Goal: Task Accomplishment & Management: Complete application form

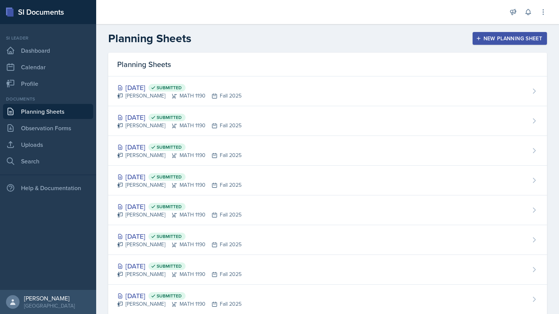
click at [502, 38] on div "New Planning Sheet" at bounding box center [510, 38] width 65 height 6
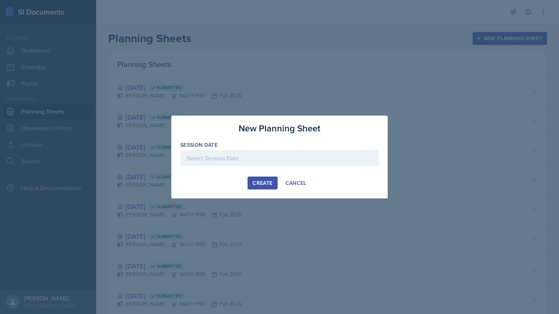
click at [271, 181] on div "Create" at bounding box center [263, 183] width 20 height 6
click at [252, 164] on div at bounding box center [279, 158] width 199 height 16
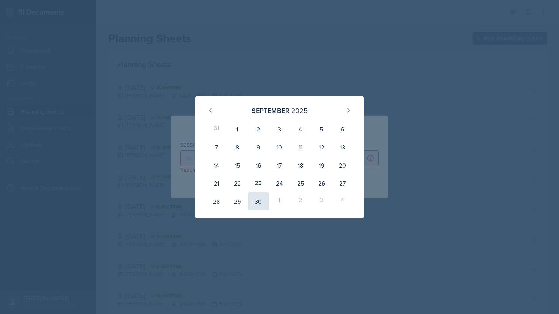
click at [259, 205] on div "30" at bounding box center [258, 201] width 21 height 18
type input "[DATE]"
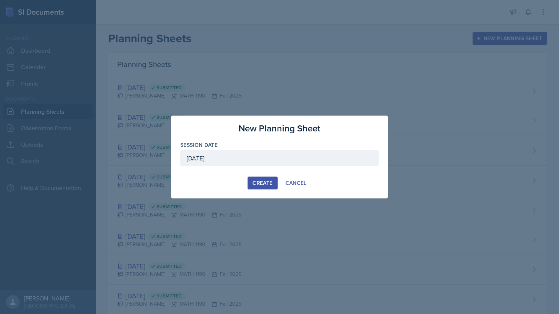
click at [255, 183] on div "Create" at bounding box center [263, 183] width 20 height 6
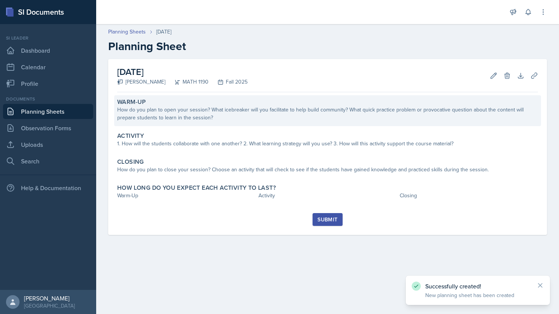
click at [187, 107] on div "How do you plan to open your session? What icebreaker will you facilitate to he…" at bounding box center [327, 114] width 421 height 16
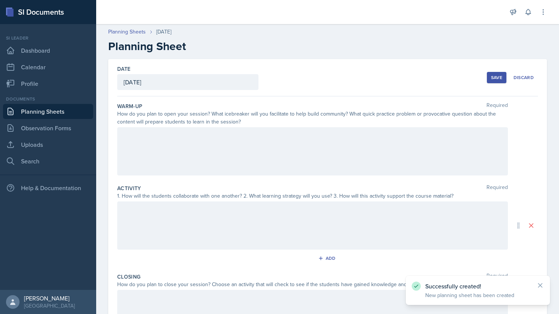
click at [176, 139] on div at bounding box center [312, 151] width 391 height 48
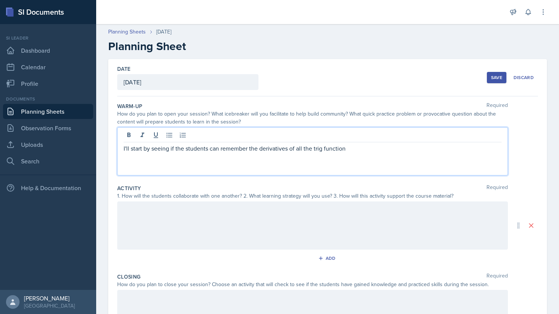
click at [362, 147] on p "I'll start by seeing if the students can remember the derivatives of all the tr…" at bounding box center [313, 148] width 378 height 9
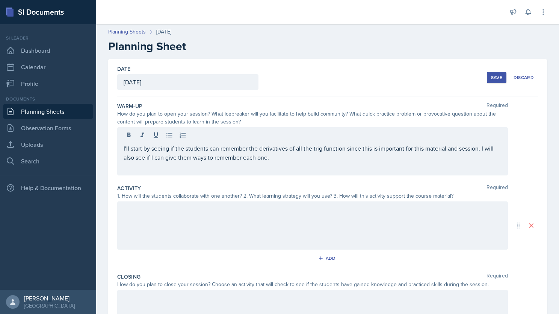
click at [178, 222] on div at bounding box center [312, 225] width 391 height 48
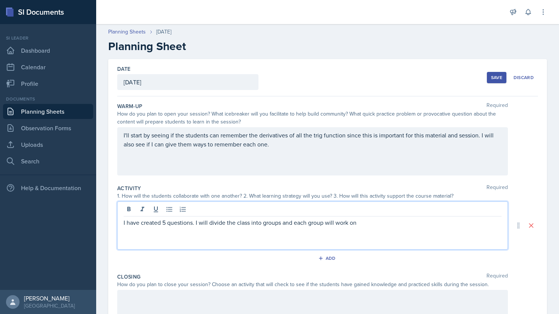
click at [364, 221] on p "I have created 5 questions. I will divide the class into groups and each group …" at bounding box center [313, 222] width 378 height 9
click at [264, 224] on p "I have created 5 questions. I will divide the class into groups, and each group…" at bounding box center [313, 222] width 378 height 9
click at [399, 222] on p "I have created 5 questions. I will divide the class into 4 groups, and each gro…" at bounding box center [313, 222] width 378 height 9
click at [397, 220] on p "I have created 5 questions. I will divide the class into 4 groups, and each gro…" at bounding box center [313, 222] width 378 height 9
click at [396, 222] on p "I have created 5 questions. I will divide the class into 4 groups, and each gro…" at bounding box center [313, 222] width 378 height 9
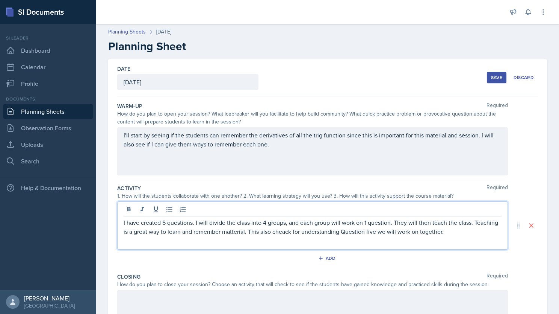
click at [366, 233] on p "I have created 5 questions. I will divide the class into 4 groups, and each gro…" at bounding box center [313, 227] width 378 height 18
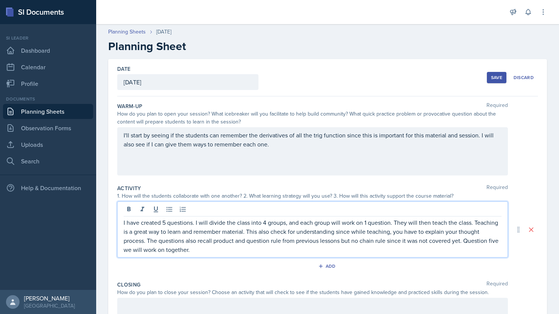
click at [283, 239] on p "I have created 5 questions. I will divide the class into 4 groups, and each gro…" at bounding box center [313, 236] width 378 height 36
click at [251, 251] on p "I have created 5 questions. I will divide the class into 4 groups, and each gro…" at bounding box center [313, 236] width 378 height 36
click at [378, 232] on p "I have created 5 questions. I will divide the class into 4 groups, and each gro…" at bounding box center [313, 236] width 378 height 36
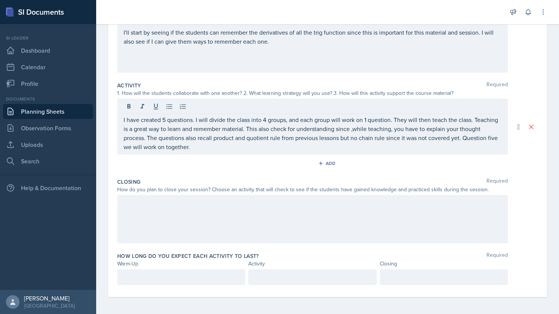
click at [197, 218] on div at bounding box center [312, 219] width 391 height 48
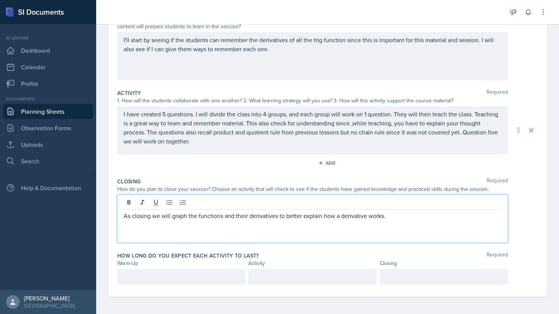
click at [392, 221] on div "As closing we will graph the functions and their derivatives to better explain …" at bounding box center [312, 218] width 391 height 48
click at [393, 213] on p "As closing we will graph the functions and their derivatives to better explain …" at bounding box center [313, 215] width 378 height 9
click at [233, 226] on p "As closing we will graph the functions and their derivatives to better explain …" at bounding box center [313, 220] width 378 height 18
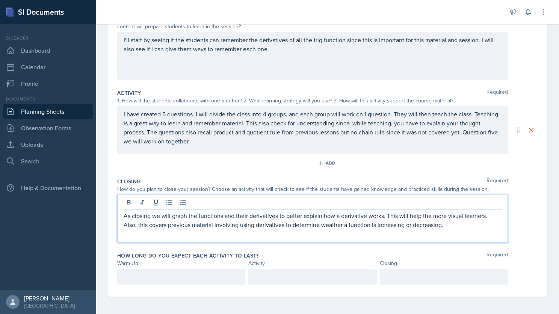
click at [453, 222] on p "As closing we will graph the functions and their derivatives to better explain …" at bounding box center [313, 220] width 378 height 18
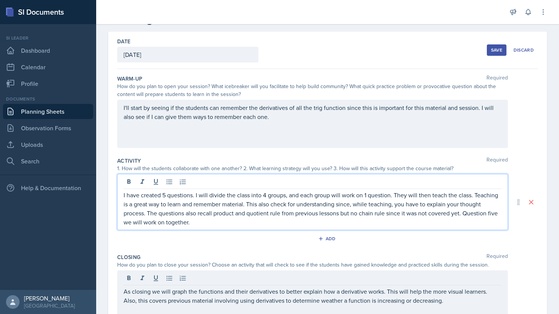
click at [284, 117] on p "I'll start by seeing if the students can remember the derivatives of all the tr…" at bounding box center [313, 112] width 378 height 18
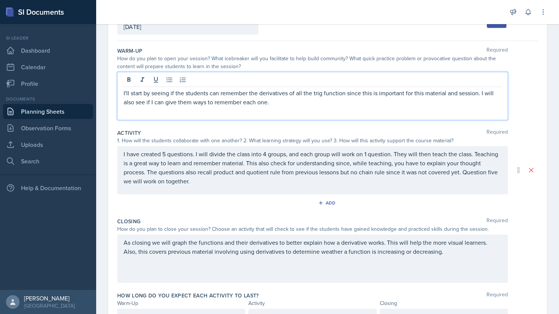
scroll to position [95, 0]
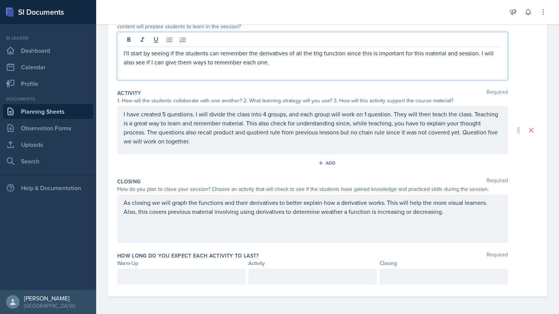
click at [187, 271] on div at bounding box center [181, 276] width 128 height 16
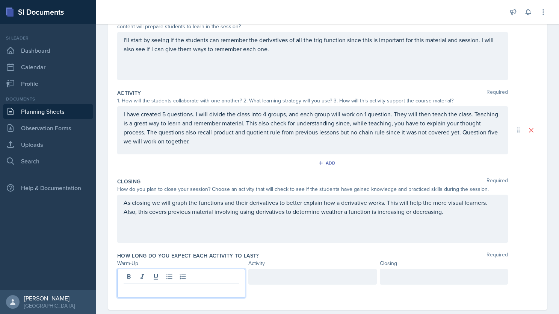
scroll to position [108, 0]
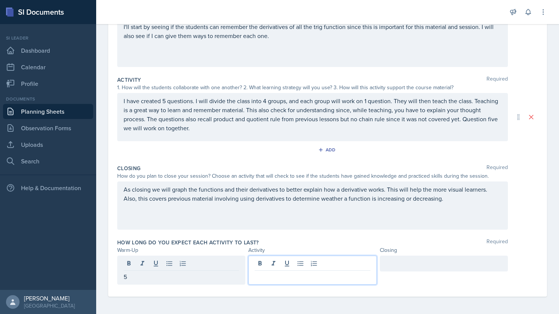
click at [289, 263] on div at bounding box center [313, 269] width 128 height 29
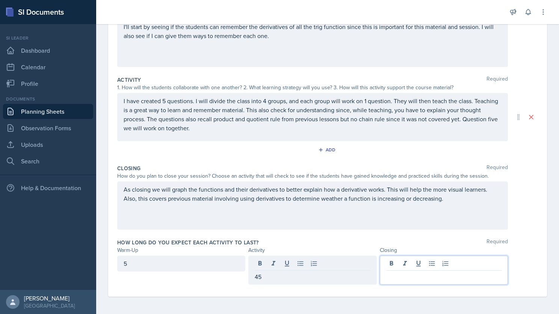
click at [415, 264] on div at bounding box center [444, 269] width 128 height 29
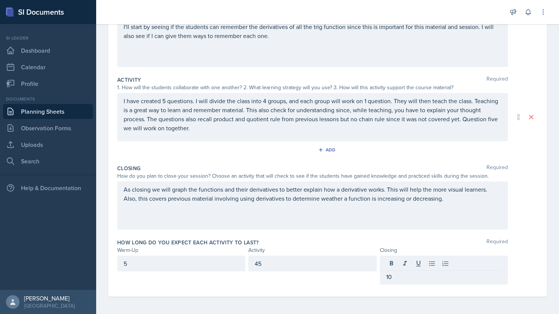
click at [348, 239] on div "How long do you expect each activity to last? Required" at bounding box center [327, 242] width 421 height 8
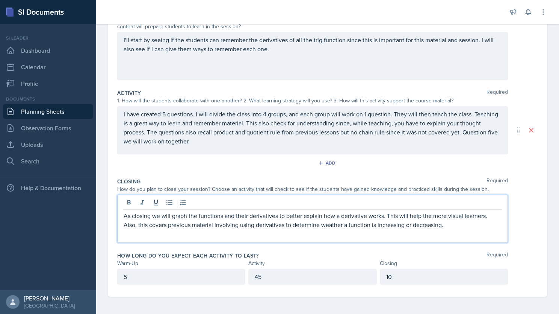
click at [334, 208] on div "As closing we will graph the functions and their derivatives to better explain …" at bounding box center [312, 218] width 391 height 48
click at [454, 225] on p "As closing we will graph the functions and their derivatives to better explain …" at bounding box center [313, 220] width 378 height 18
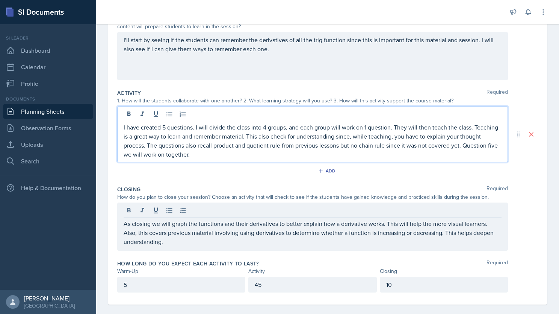
scroll to position [103, 0]
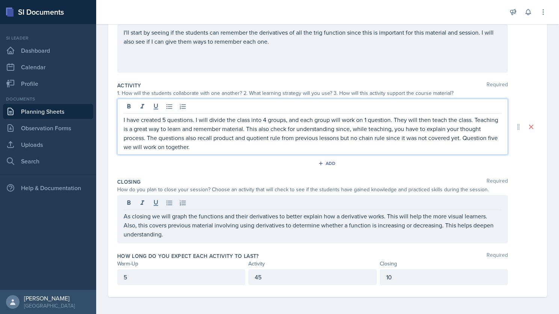
click at [290, 130] on p "I have created 5 questions. I will divide the class into 4 groups, and each gro…" at bounding box center [313, 133] width 378 height 36
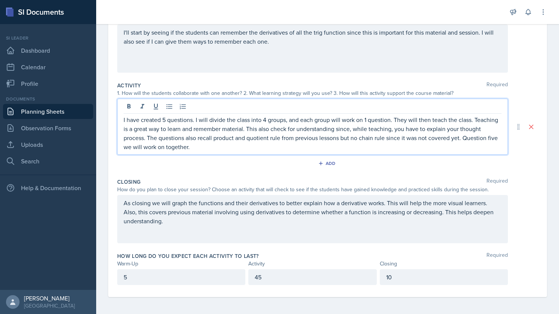
click at [235, 147] on p "I have created 5 questions. I will divide the class into 4 groups, and each gro…" at bounding box center [313, 133] width 378 height 36
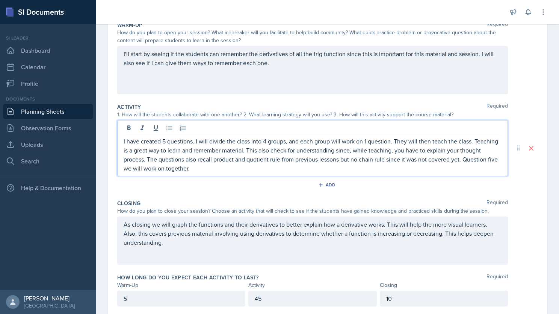
scroll to position [27, 0]
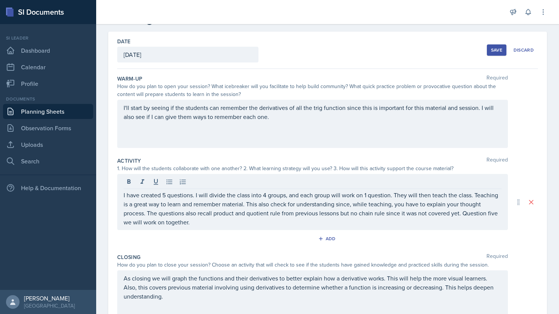
click at [494, 46] on button "Save" at bounding box center [497, 49] width 20 height 11
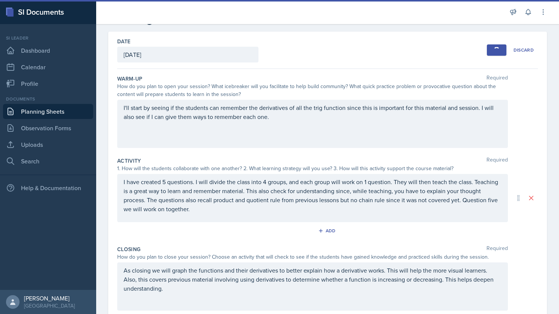
scroll to position [11, 0]
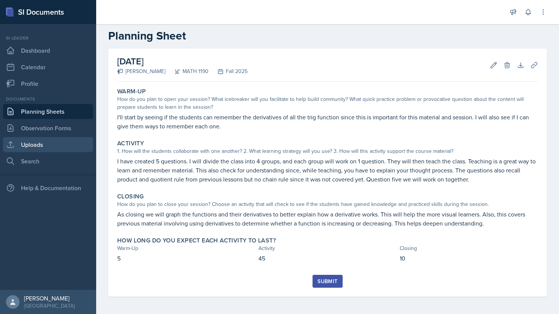
click at [44, 147] on link "Uploads" at bounding box center [48, 144] width 90 height 15
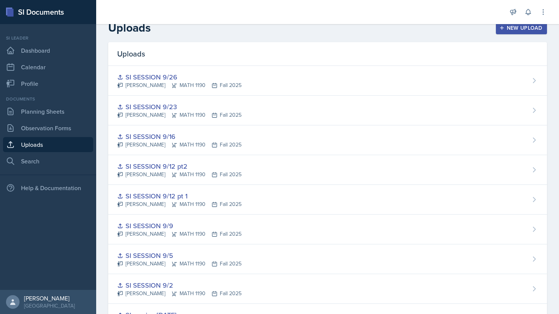
click at [499, 31] on button "New Upload" at bounding box center [522, 27] width 52 height 13
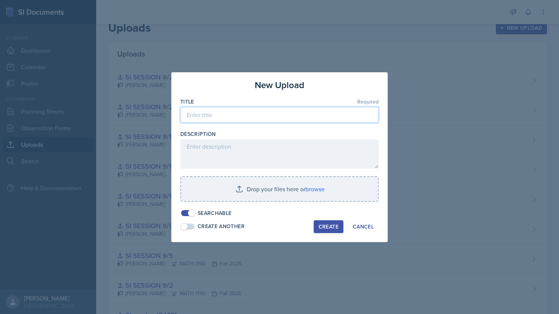
click at [236, 117] on input at bounding box center [279, 115] width 199 height 16
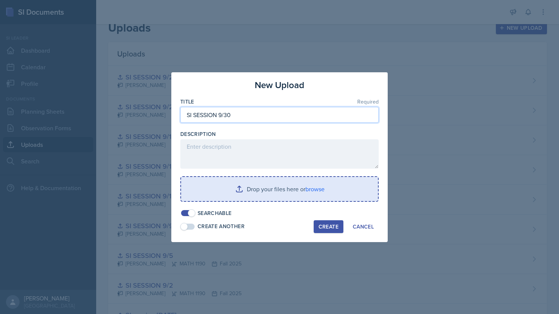
type input "SI SESSION 9/30"
click at [243, 188] on input "file" at bounding box center [279, 189] width 197 height 24
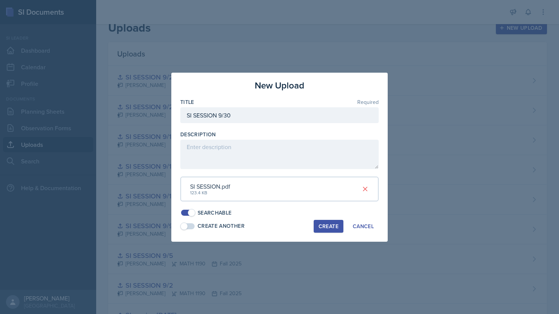
click at [324, 228] on div "Create" at bounding box center [329, 226] width 20 height 6
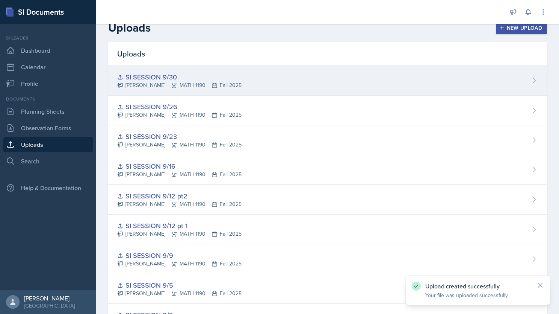
click at [165, 74] on div "SI SESSION 9/30" at bounding box center [179, 77] width 124 height 10
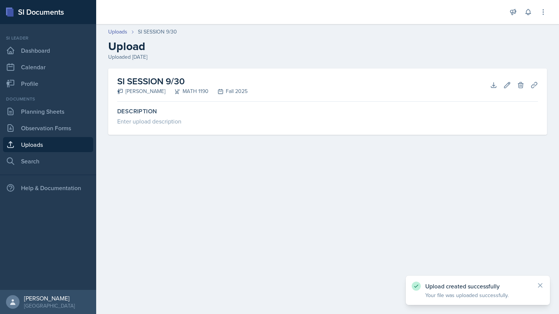
click at [179, 83] on h2 "SI SESSION 9/30" at bounding box center [182, 81] width 130 height 14
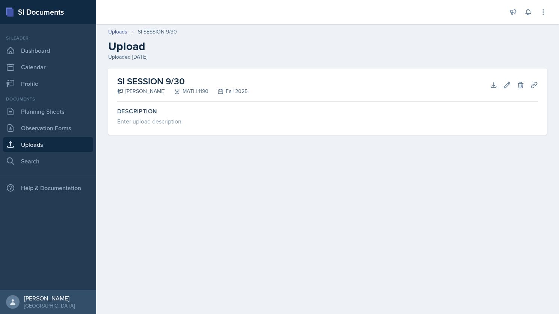
click at [170, 80] on h2 "SI SESSION 9/30" at bounding box center [182, 81] width 130 height 14
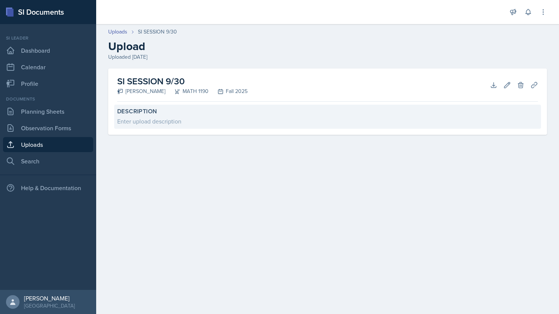
click at [139, 114] on label "Description" at bounding box center [327, 112] width 421 height 8
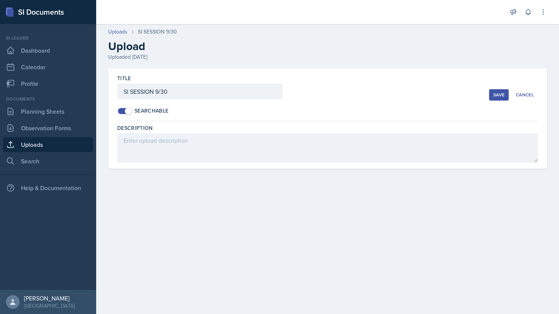
click at [504, 98] on button "Save" at bounding box center [499, 94] width 20 height 11
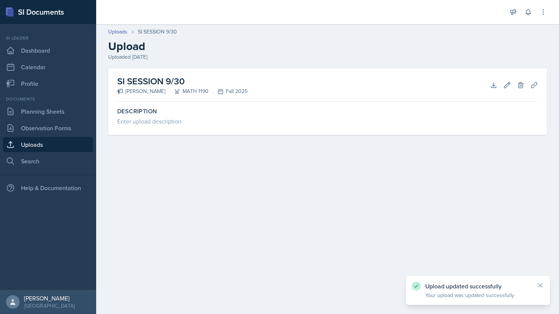
click at [208, 73] on div "SI SESSION 9/30 [PERSON_NAME] MATH 1190 Fall 2025 Download Edit Delete Planning…" at bounding box center [327, 84] width 421 height 33
click at [493, 88] on icon at bounding box center [494, 85] width 8 height 8
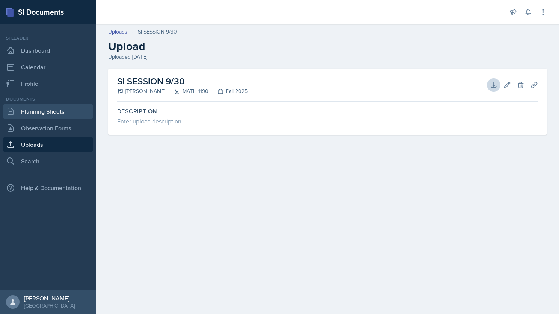
click at [44, 115] on link "Planning Sheets" at bounding box center [48, 111] width 90 height 15
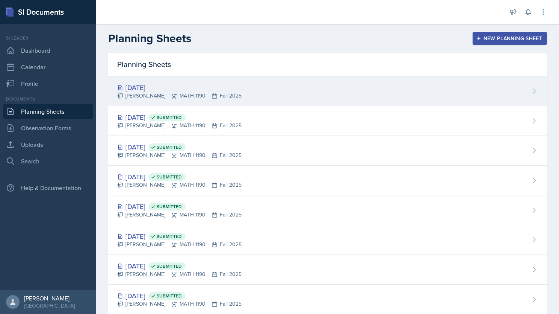
click at [218, 88] on div "[DATE]" at bounding box center [179, 87] width 124 height 10
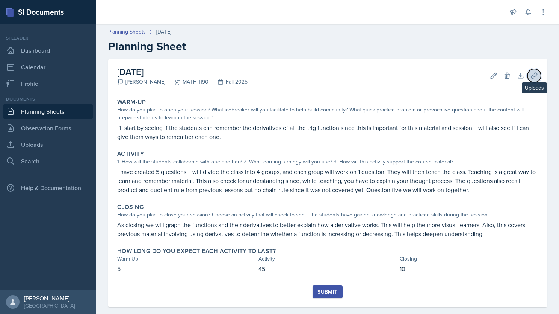
click at [531, 72] on icon at bounding box center [535, 76] width 8 height 8
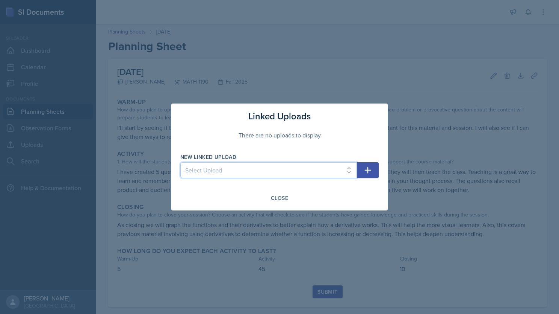
click at [289, 174] on select "Select Upload SI session 1 review session SI session [DATE] SI SESSION 9/2 SI S…" at bounding box center [268, 170] width 177 height 16
select select "c3c3ef8f-cf2b-4ebc-b803-4439ba731163"
click at [180, 162] on select "Select Upload SI session 1 review session SI session [DATE] SI SESSION 9/2 SI S…" at bounding box center [268, 170] width 177 height 16
click at [374, 171] on button "button" at bounding box center [368, 170] width 22 height 16
select select
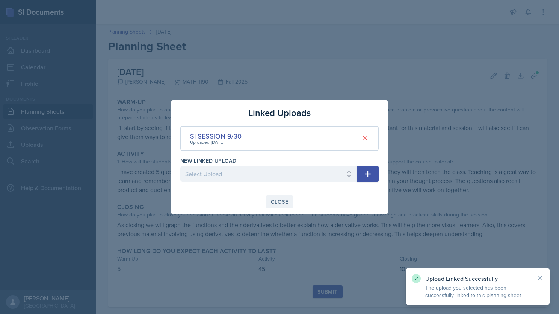
click at [280, 201] on div "Close" at bounding box center [279, 202] width 17 height 6
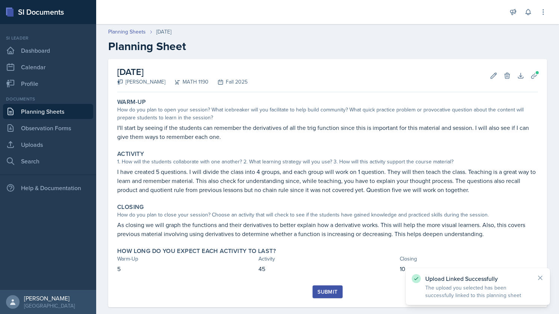
click at [330, 291] on div "Submit" at bounding box center [328, 291] width 20 height 6
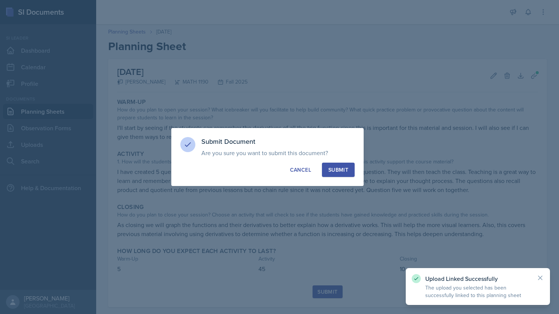
click at [336, 167] on div "Submit" at bounding box center [339, 170] width 20 height 8
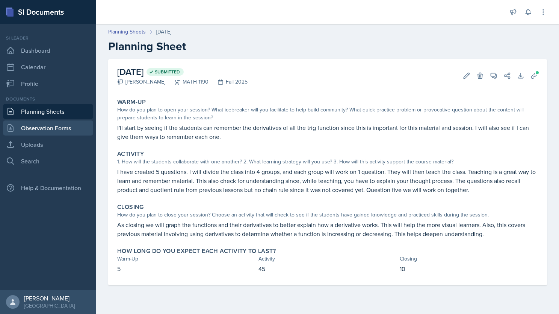
click at [47, 129] on link "Observation Forms" at bounding box center [48, 127] width 90 height 15
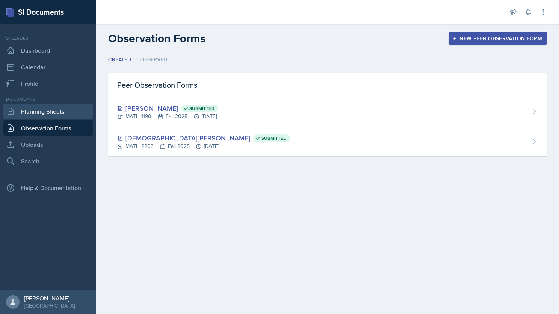
click at [44, 112] on link "Planning Sheets" at bounding box center [48, 111] width 90 height 15
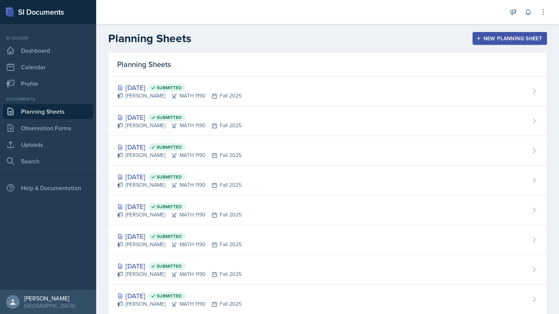
click at [496, 38] on div "New Planning Sheet" at bounding box center [510, 38] width 65 height 6
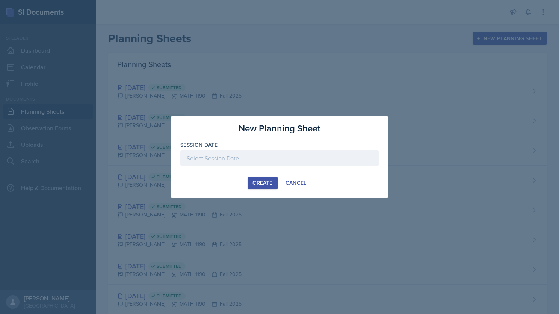
click at [277, 159] on div at bounding box center [279, 158] width 199 height 16
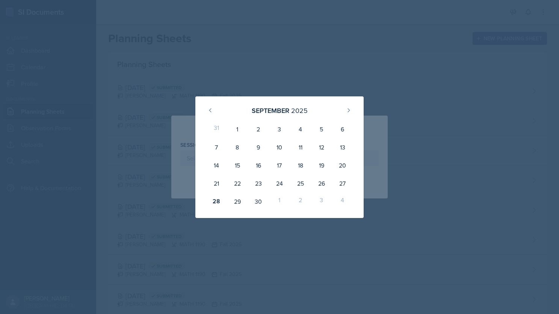
click at [320, 199] on div "3" at bounding box center [321, 201] width 21 height 18
click at [347, 106] on button at bounding box center [349, 110] width 12 height 12
click at [323, 124] on div "3" at bounding box center [321, 129] width 21 height 18
type input "[DATE]"
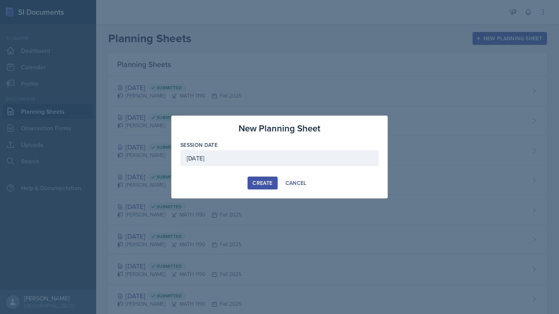
click at [264, 181] on div "Create" at bounding box center [263, 183] width 20 height 6
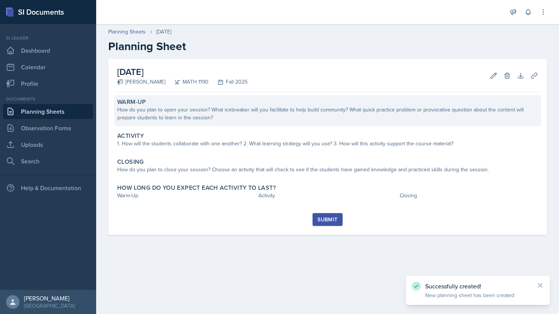
click at [208, 112] on div "How do you plan to open your session? What icebreaker will you facilitate to he…" at bounding box center [327, 114] width 421 height 16
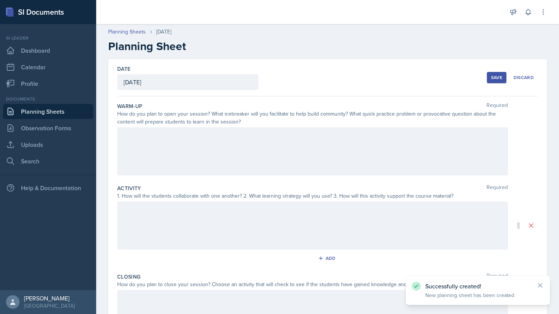
click at [167, 137] on div at bounding box center [312, 151] width 391 height 48
click at [142, 218] on div at bounding box center [312, 225] width 391 height 48
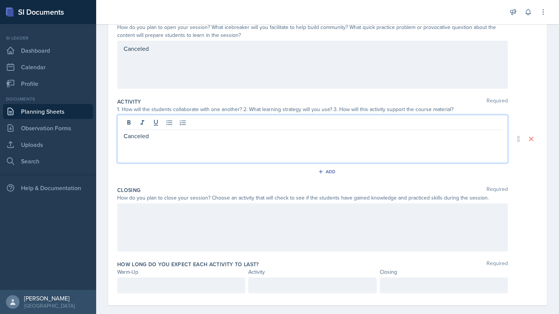
scroll to position [95, 0]
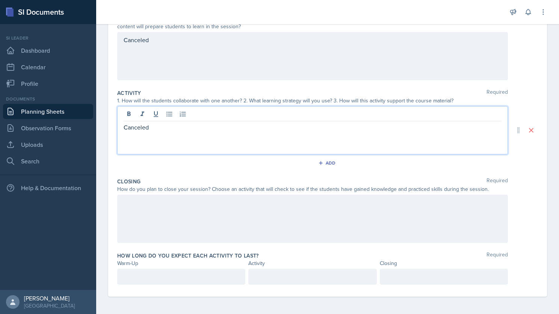
click at [141, 213] on div at bounding box center [312, 218] width 391 height 48
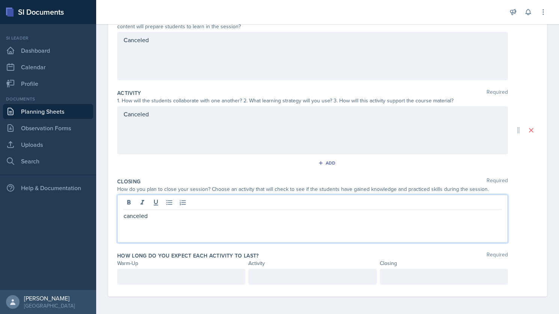
click at [162, 219] on p "canceled" at bounding box center [313, 215] width 378 height 9
click at [128, 216] on p "canceled for personal reasons" at bounding box center [313, 215] width 378 height 9
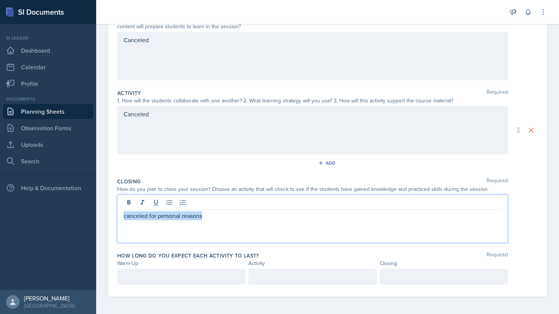
copy p "canceled for personal reasons"
click at [128, 216] on p "canceled for personal reasons" at bounding box center [313, 215] width 378 height 9
click at [127, 214] on p "canceled for personal reasons" at bounding box center [313, 215] width 378 height 9
click at [134, 218] on p "Canceled for personal reasons" at bounding box center [313, 215] width 378 height 9
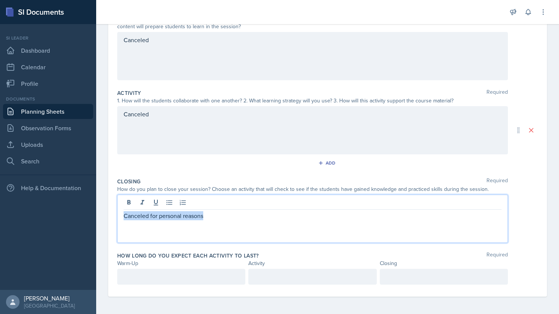
click at [134, 218] on p "Canceled for personal reasons" at bounding box center [313, 215] width 378 height 9
copy p "Canceled for personal reasons"
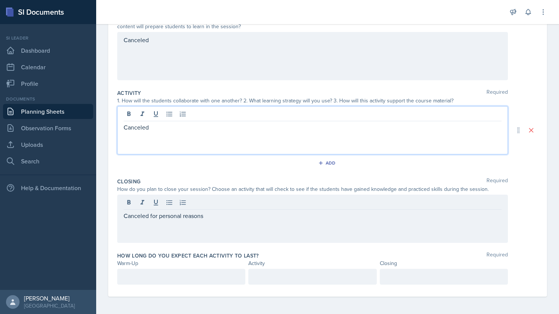
click at [129, 117] on div "Canceled" at bounding box center [312, 130] width 391 height 48
click at [129, 117] on button at bounding box center [129, 114] width 11 height 11
click at [137, 130] on p "Canceled" at bounding box center [313, 127] width 378 height 9
click at [132, 42] on div "Canceled" at bounding box center [312, 56] width 391 height 48
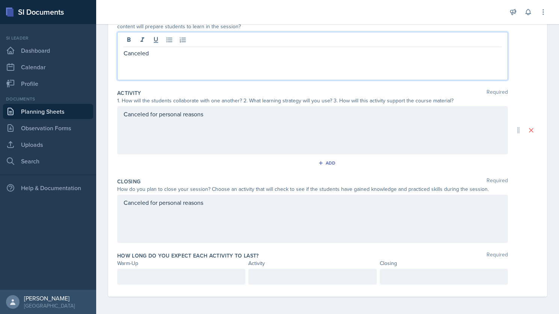
click at [131, 56] on p "Canceled" at bounding box center [313, 52] width 378 height 9
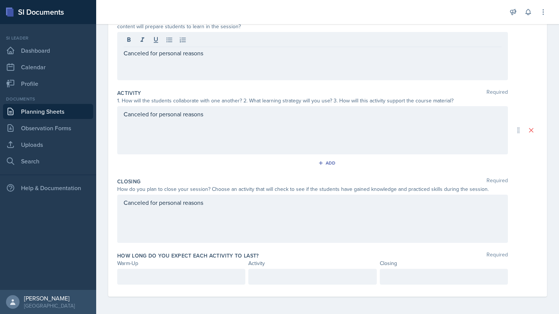
click at [177, 271] on div at bounding box center [181, 276] width 128 height 16
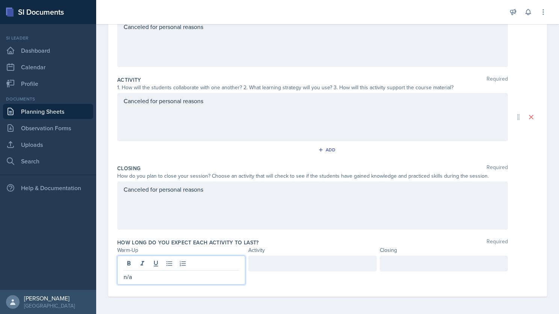
click at [276, 262] on div at bounding box center [313, 263] width 128 height 16
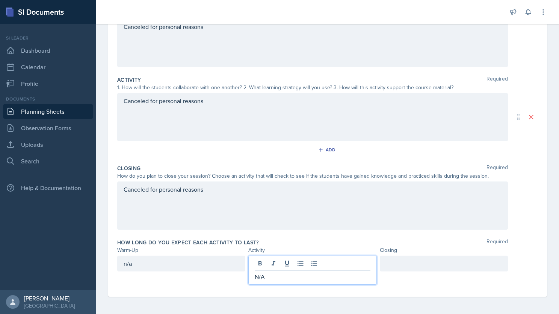
click at [397, 262] on div at bounding box center [444, 263] width 128 height 16
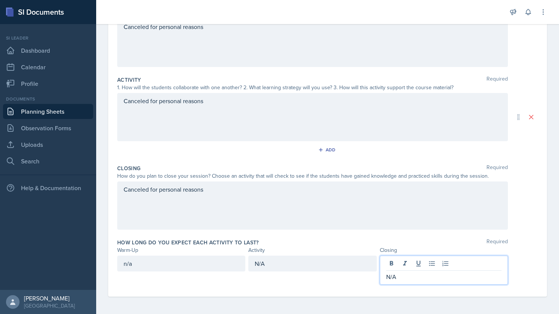
click at [147, 262] on div "n/a" at bounding box center [181, 263] width 128 height 16
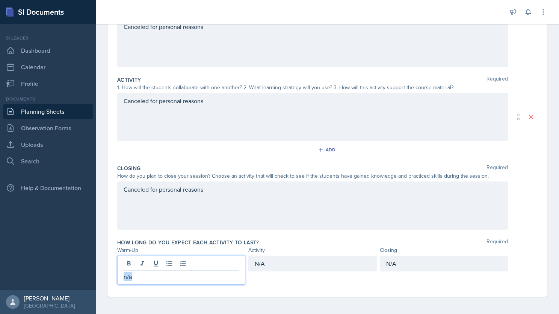
drag, startPoint x: 150, startPoint y: 274, endPoint x: 58, endPoint y: 282, distance: 92.8
click at [58, 282] on div "SI Documents Si leader Dashboard Calendar Profile Documents Planning Sheets Obs…" at bounding box center [279, 157] width 559 height 314
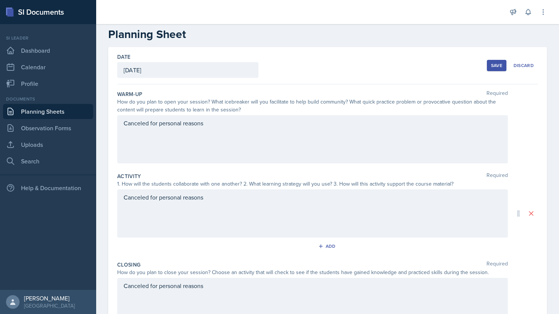
scroll to position [0, 0]
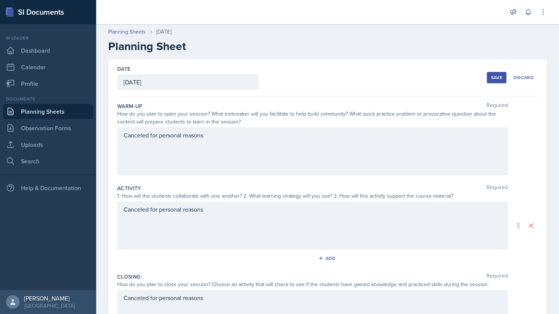
click at [491, 76] on div "Save" at bounding box center [496, 77] width 11 height 6
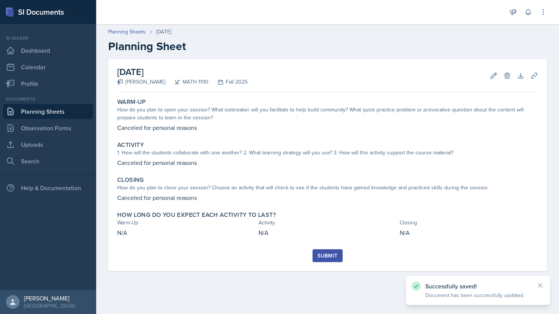
click at [332, 253] on div "Submit" at bounding box center [328, 255] width 20 height 6
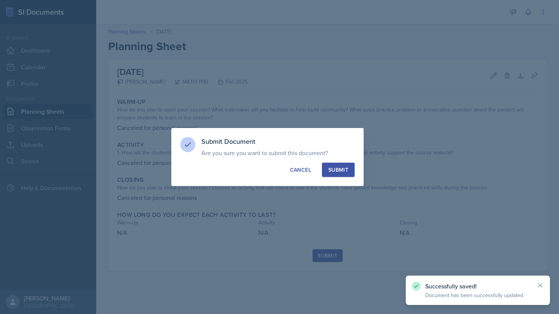
click at [335, 167] on div "Submit" at bounding box center [339, 170] width 20 height 8
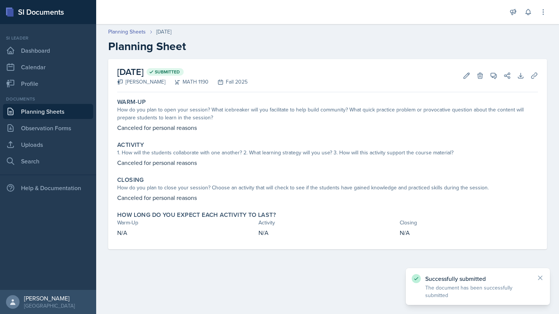
click at [63, 110] on link "Planning Sheets" at bounding box center [48, 111] width 90 height 15
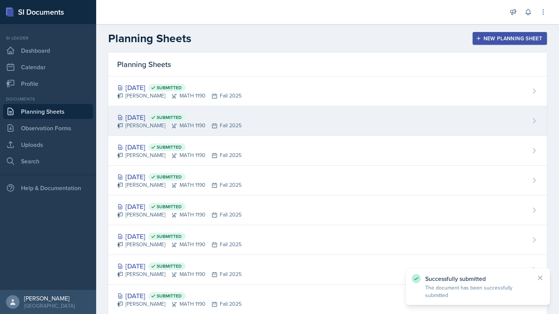
click at [292, 115] on div "[DATE] Submitted [PERSON_NAME] MATH 1190 Fall 2025" at bounding box center [327, 121] width 439 height 30
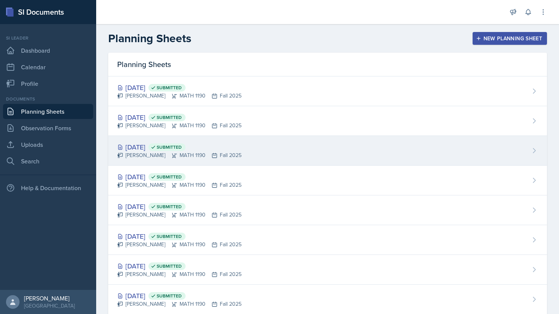
click at [214, 155] on div "[PERSON_NAME] MATH 1190 Fall 2025" at bounding box center [179, 155] width 124 height 8
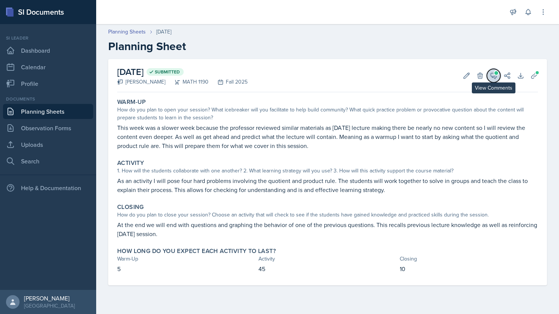
click at [496, 76] on icon at bounding box center [494, 76] width 8 height 8
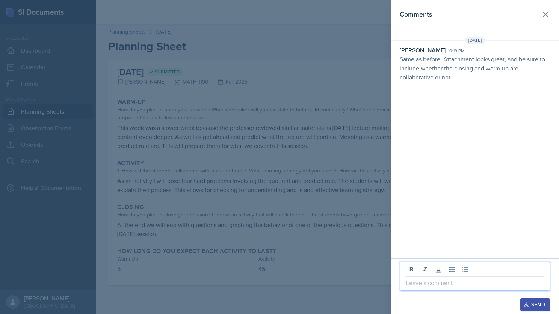
click at [436, 281] on p at bounding box center [475, 282] width 138 height 9
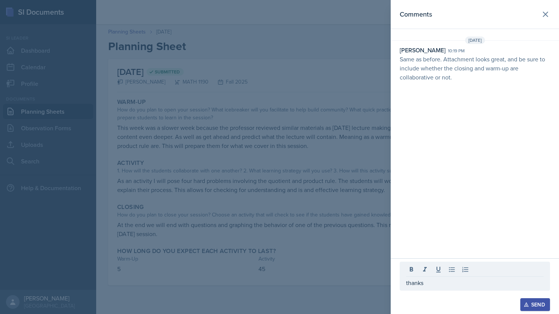
click at [532, 306] on div "Send" at bounding box center [536, 304] width 20 height 6
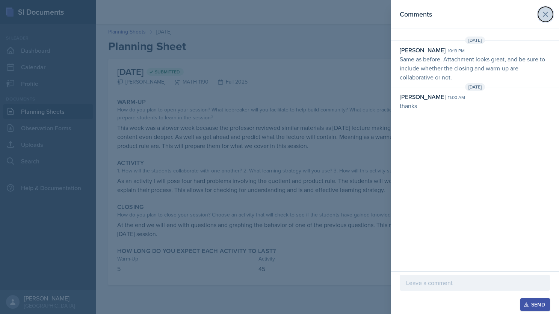
click at [544, 14] on icon at bounding box center [545, 14] width 9 height 9
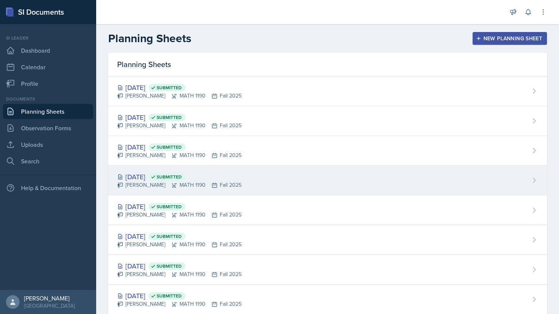
click at [240, 179] on div "[DATE] Submitted" at bounding box center [179, 176] width 124 height 10
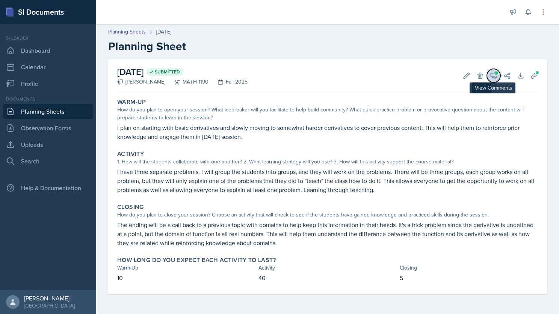
click at [492, 73] on icon at bounding box center [494, 76] width 6 height 6
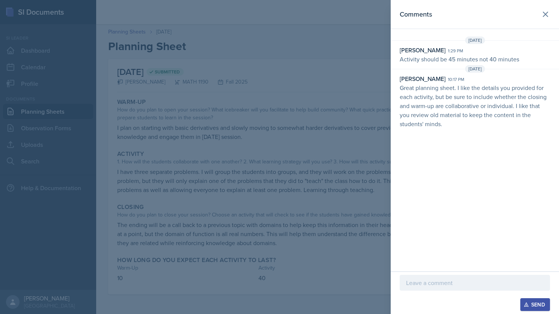
click at [432, 281] on p at bounding box center [475, 282] width 138 height 9
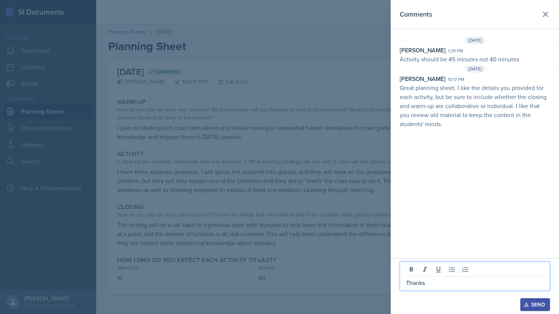
click at [521, 303] on button "Send" at bounding box center [536, 304] width 30 height 13
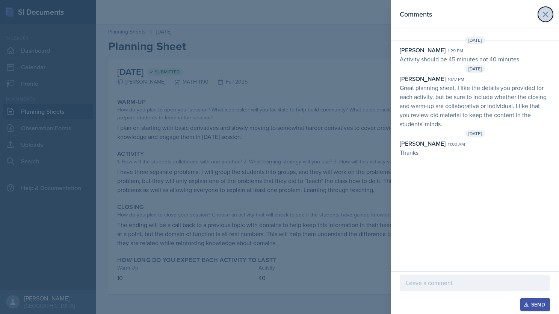
click at [541, 13] on icon at bounding box center [545, 14] width 9 height 9
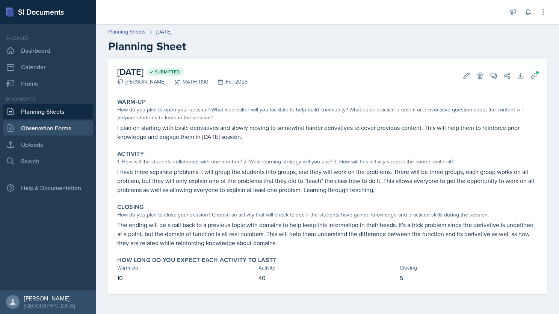
click at [39, 129] on link "Observation Forms" at bounding box center [48, 127] width 90 height 15
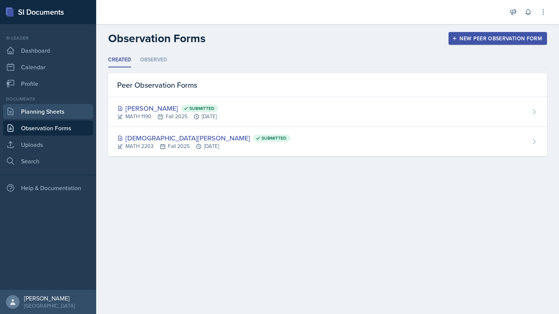
click at [46, 114] on link "Planning Sheets" at bounding box center [48, 111] width 90 height 15
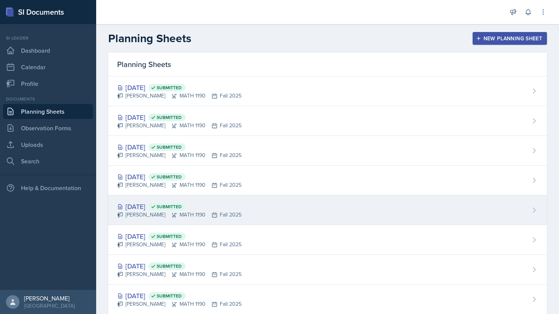
click at [182, 205] on span "Submitted" at bounding box center [169, 206] width 25 height 6
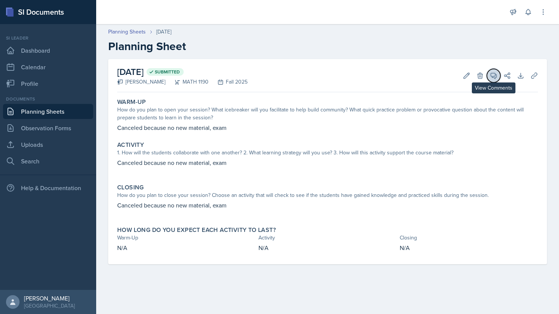
click at [490, 79] on icon at bounding box center [494, 76] width 8 height 8
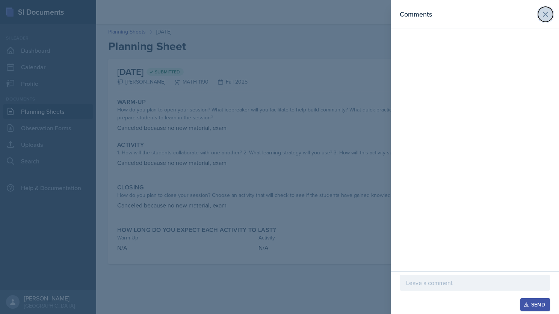
click at [545, 11] on icon at bounding box center [545, 14] width 9 height 9
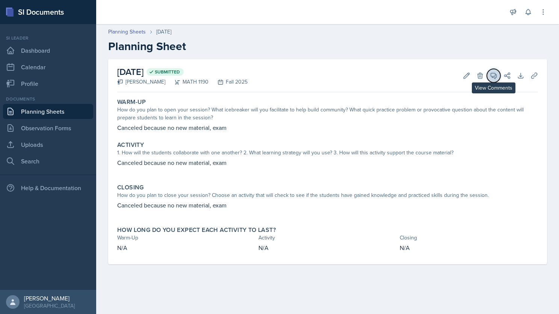
click at [492, 75] on icon at bounding box center [494, 76] width 8 height 8
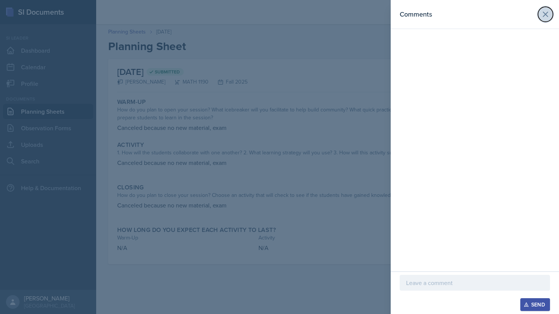
click at [542, 10] on icon at bounding box center [545, 14] width 9 height 9
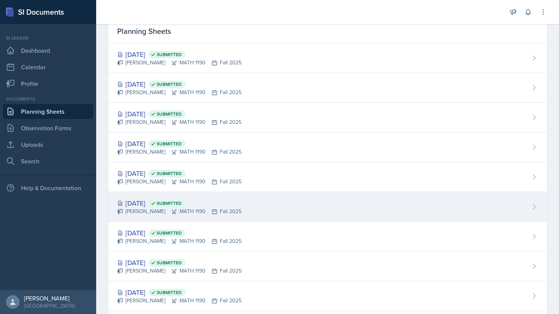
scroll to position [38, 0]
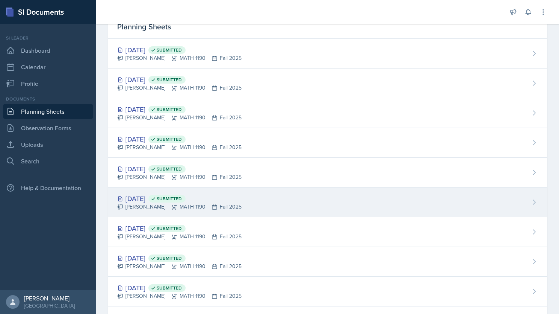
click at [231, 199] on div "[DATE] Submitted" at bounding box center [179, 198] width 124 height 10
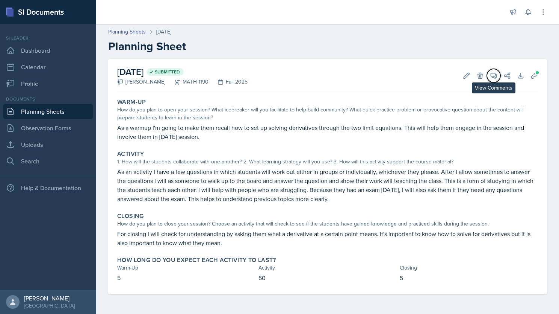
click at [492, 72] on icon at bounding box center [494, 76] width 8 height 8
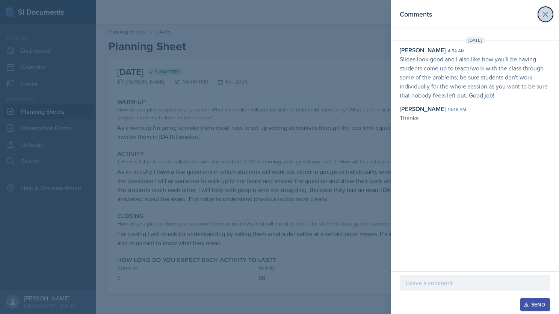
click at [547, 13] on icon at bounding box center [545, 14] width 9 height 9
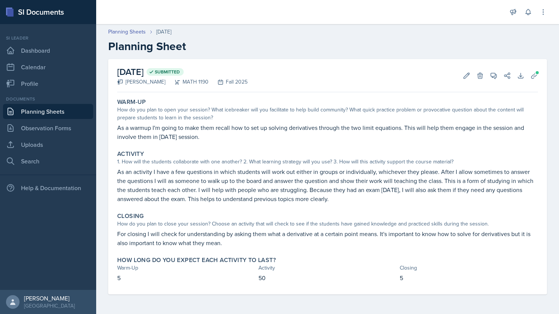
click at [39, 112] on link "Planning Sheets" at bounding box center [48, 111] width 90 height 15
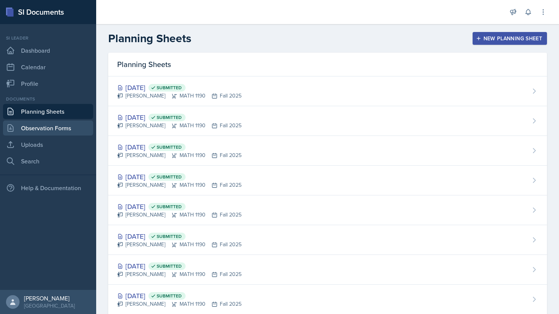
click at [52, 127] on link "Observation Forms" at bounding box center [48, 127] width 90 height 15
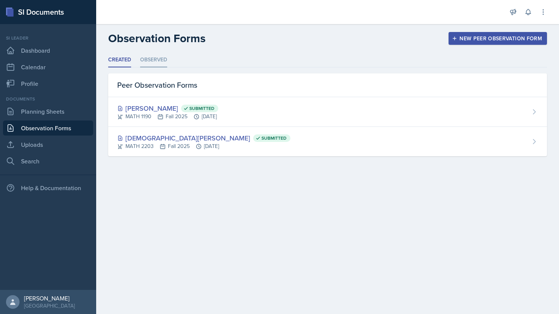
click at [144, 61] on li "Observed" at bounding box center [153, 60] width 27 height 15
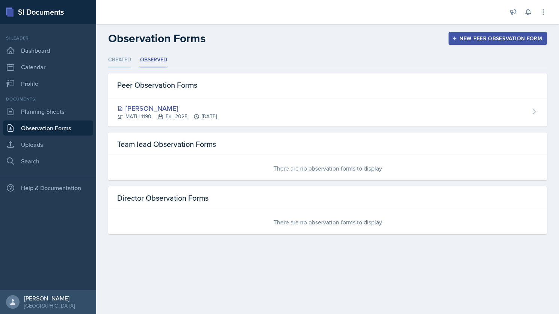
click at [128, 60] on li "Created" at bounding box center [119, 60] width 23 height 15
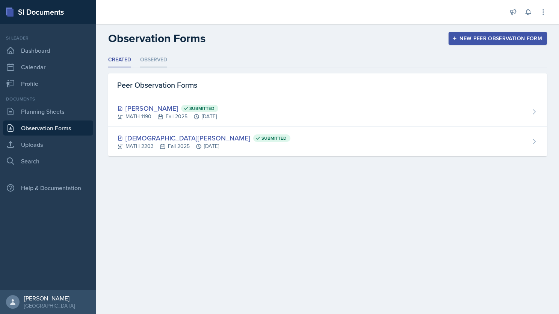
click at [152, 57] on li "Observed" at bounding box center [153, 60] width 27 height 15
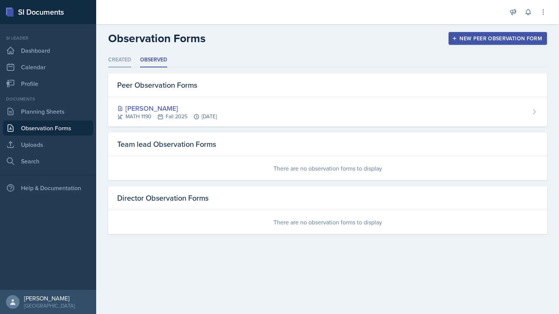
click at [123, 59] on li "Created" at bounding box center [119, 60] width 23 height 15
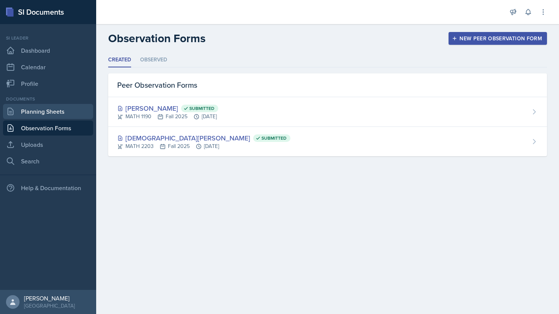
click at [39, 114] on link "Planning Sheets" at bounding box center [48, 111] width 90 height 15
